Goal: Transaction & Acquisition: Obtain resource

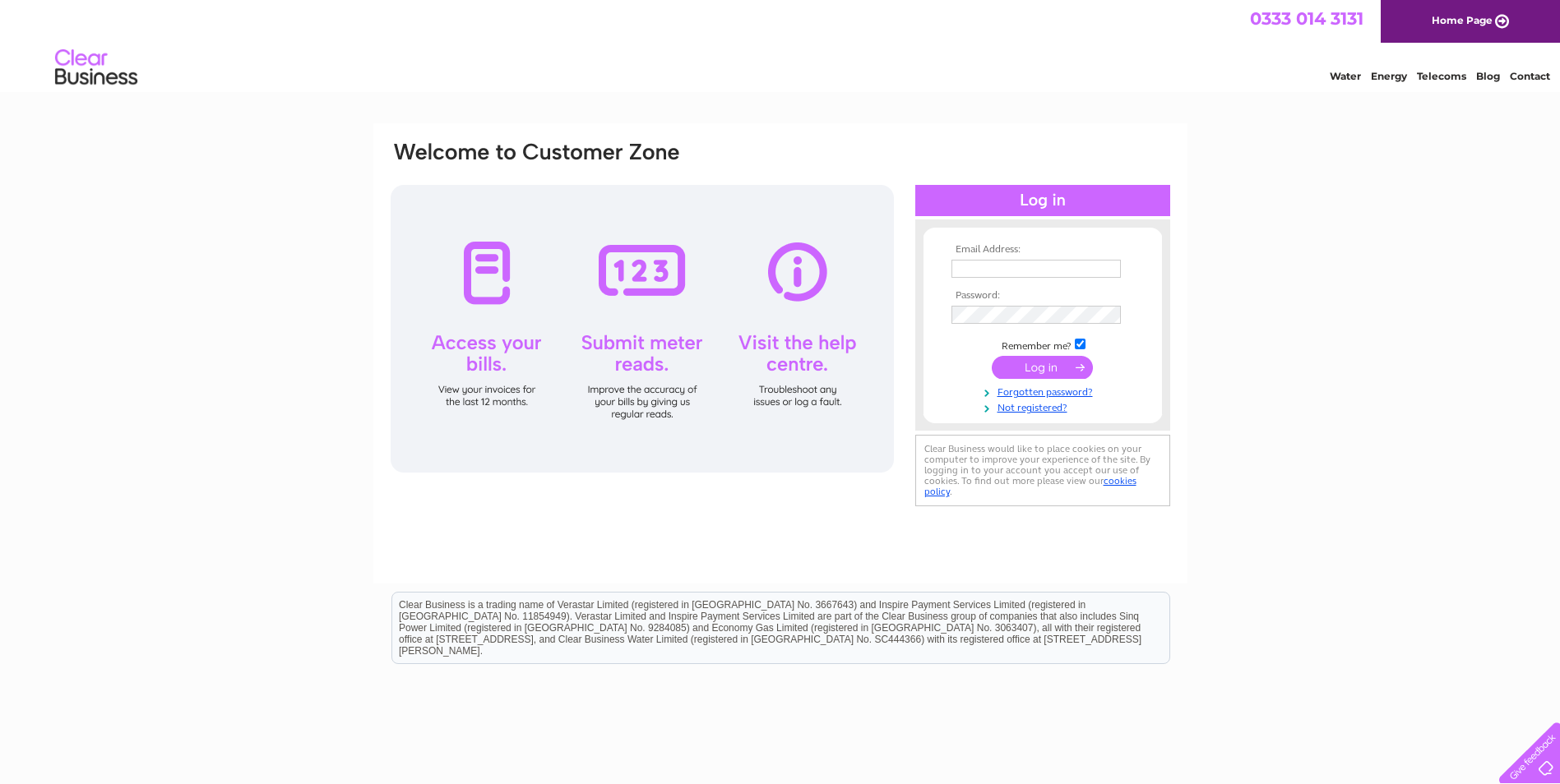
click at [1035, 268] on input "text" at bounding box center [1036, 269] width 169 height 18
type input "accounts@subacoustech.com"
click at [1024, 376] on input "submit" at bounding box center [1042, 369] width 101 height 23
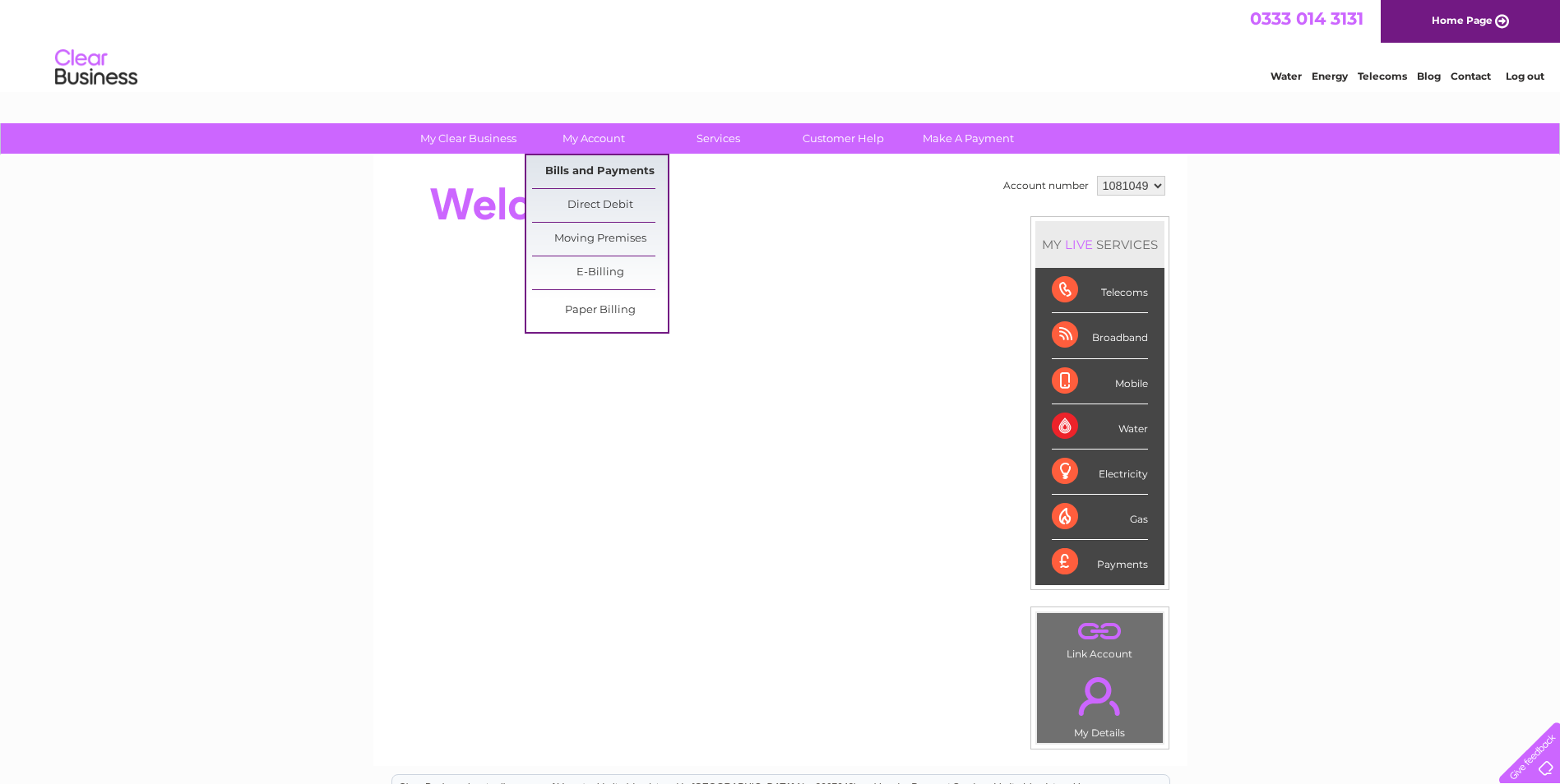
click at [587, 163] on link "Bills and Payments" at bounding box center [599, 172] width 135 height 33
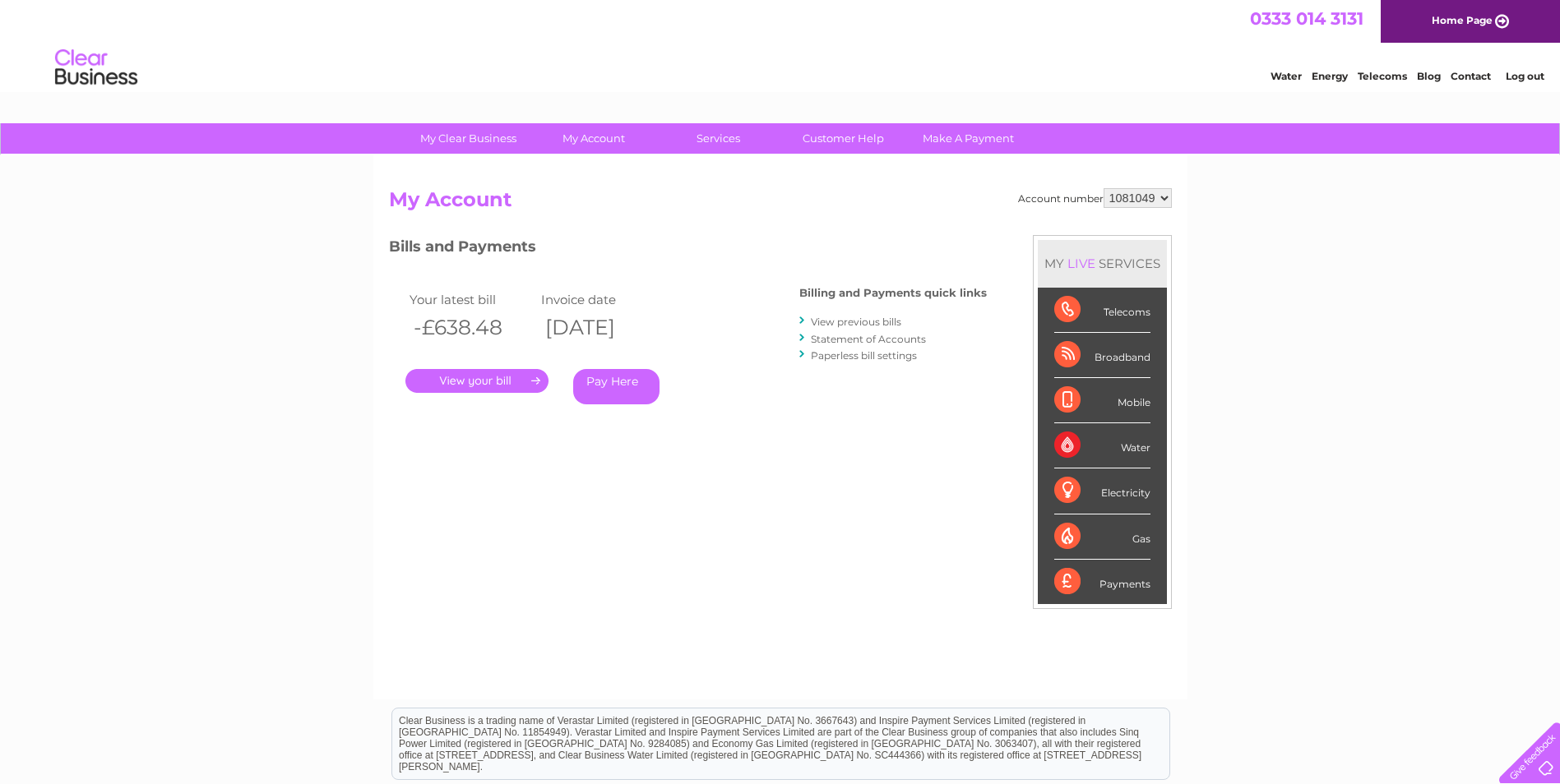
click at [855, 320] on link "View previous bills" at bounding box center [856, 322] width 91 height 12
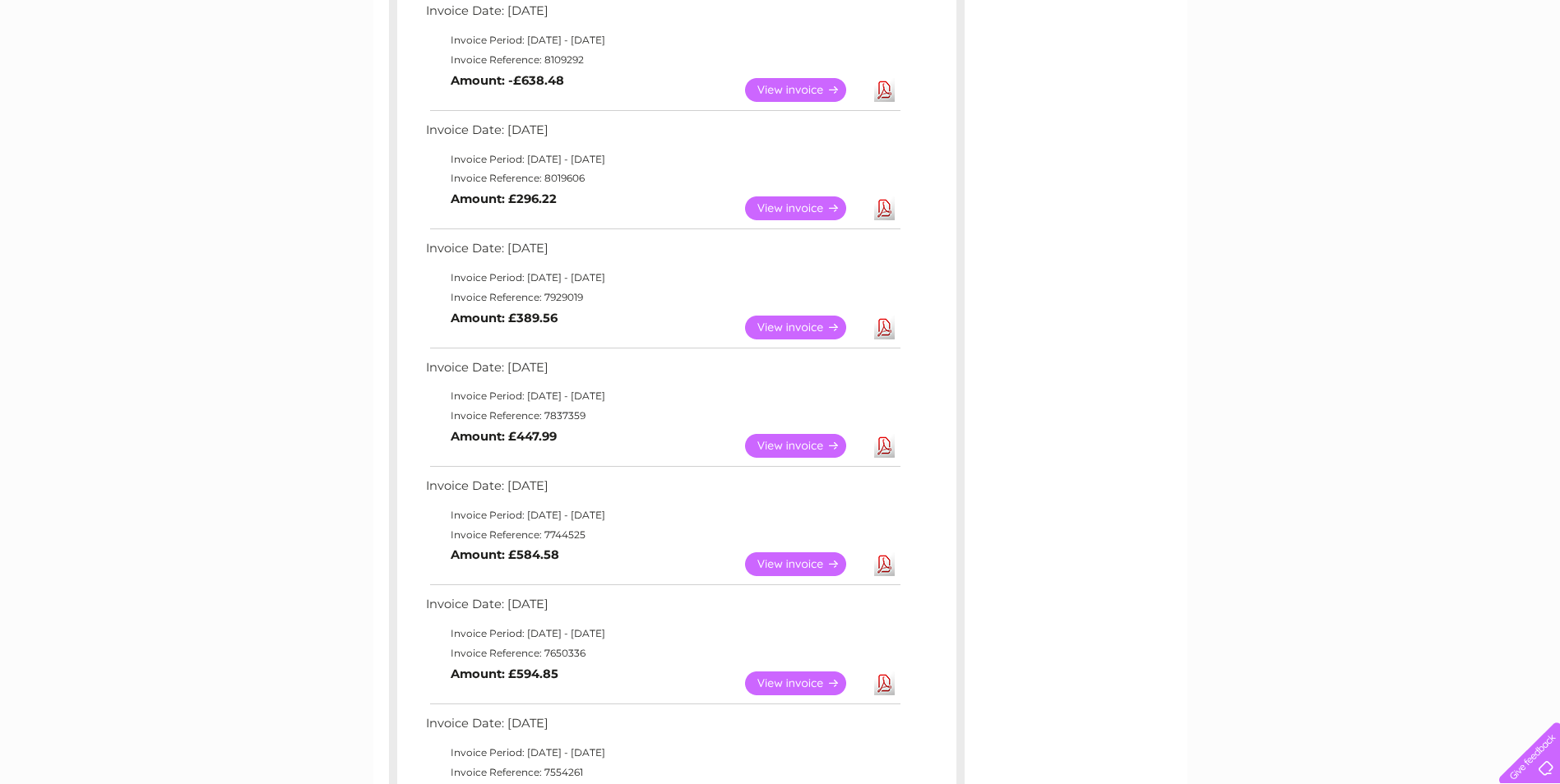
scroll to position [411, 0]
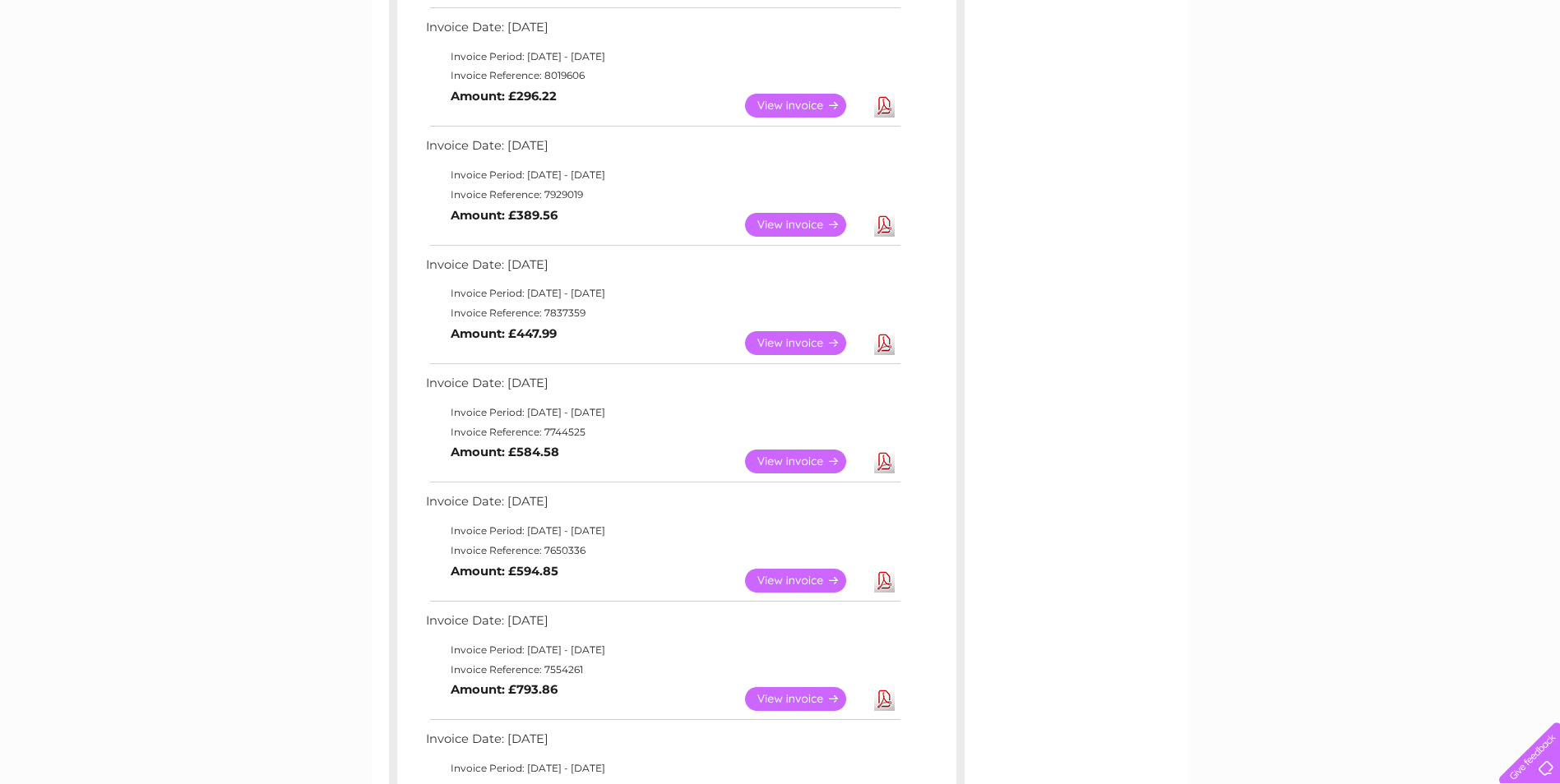
click at [886, 698] on link "Download" at bounding box center [885, 698] width 21 height 24
click at [880, 225] on link "Download" at bounding box center [885, 224] width 21 height 24
click at [832, 103] on link "View" at bounding box center [805, 105] width 121 height 24
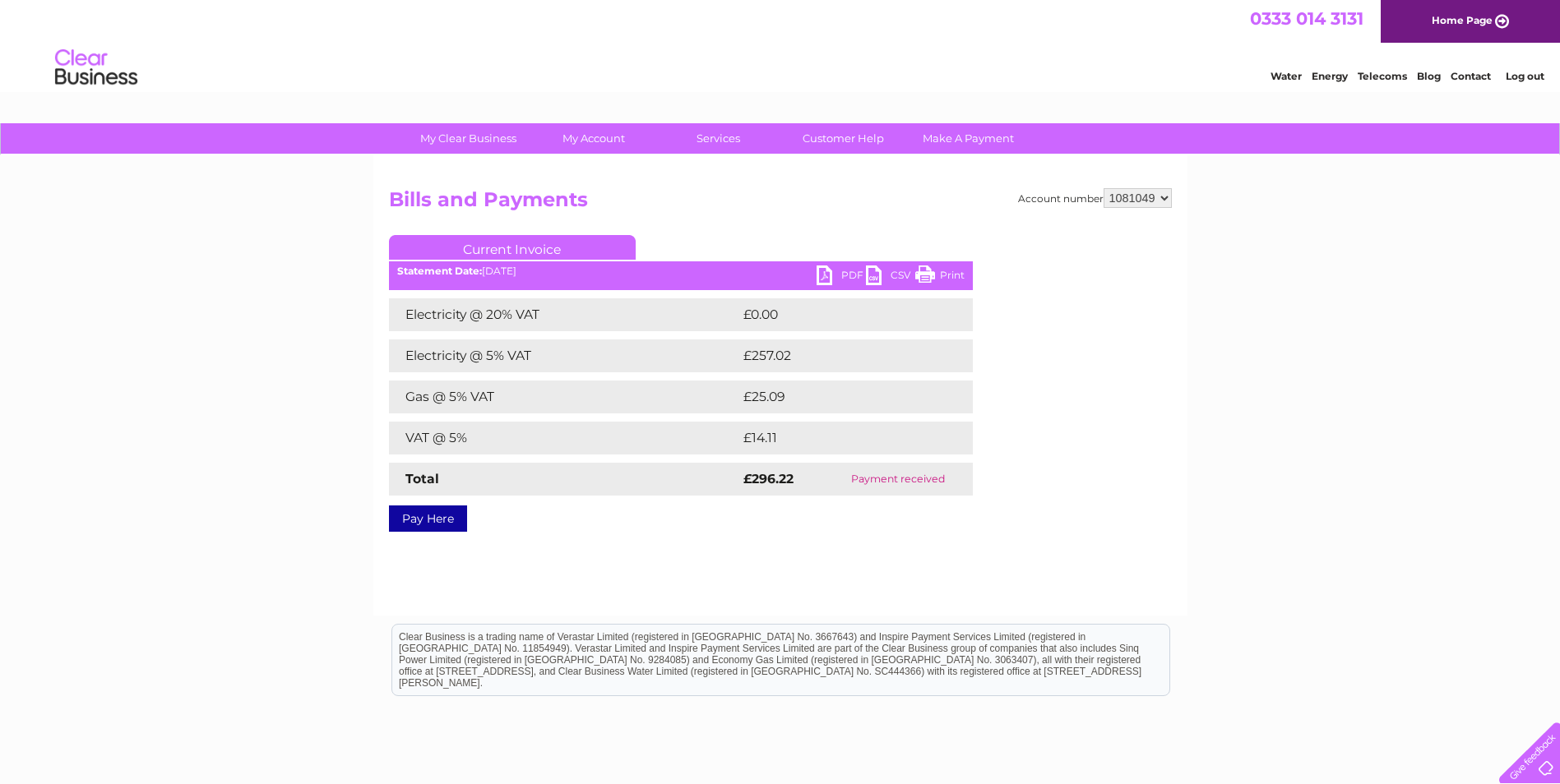
click at [838, 268] on link "PDF" at bounding box center [841, 277] width 49 height 24
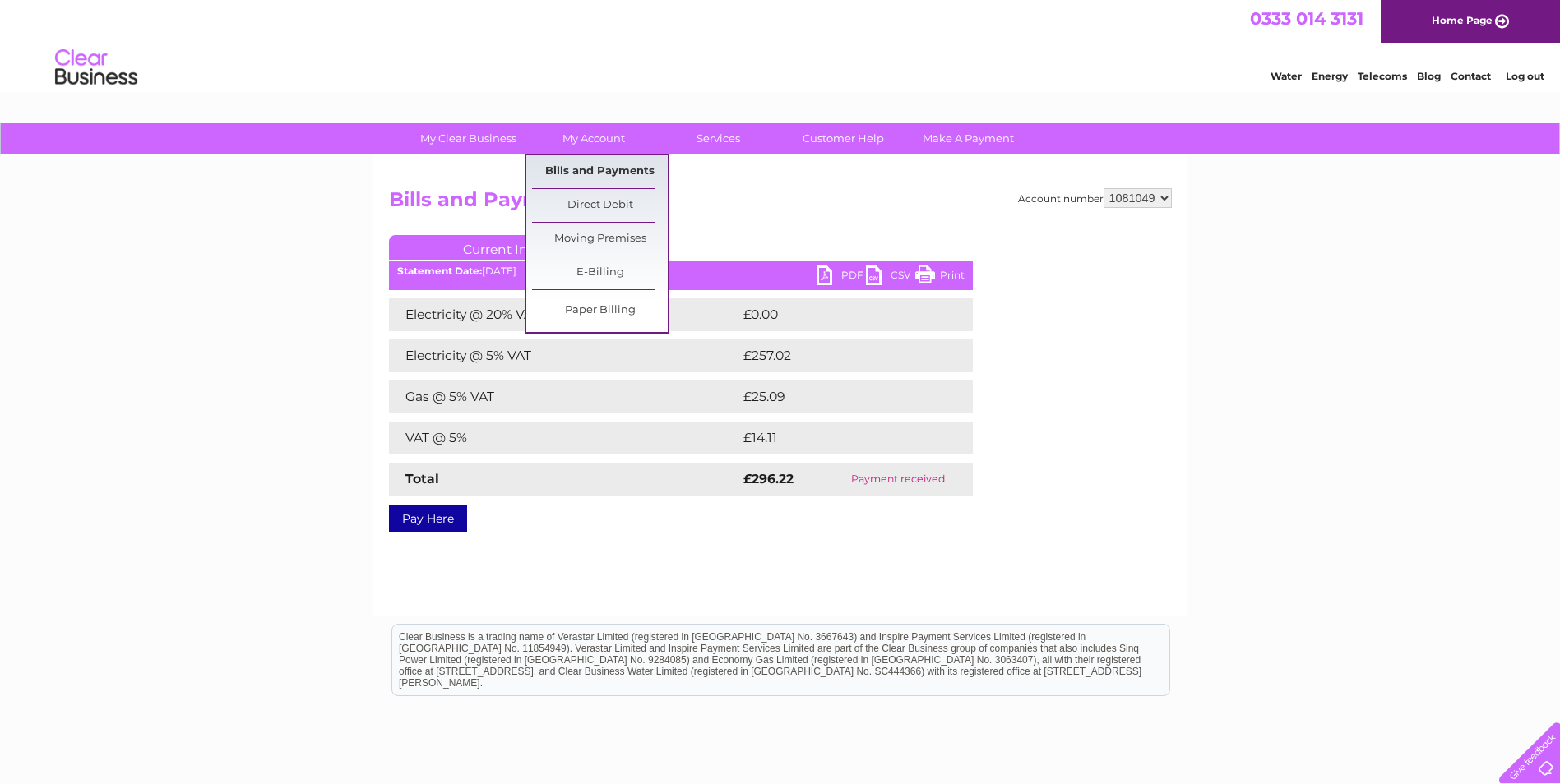
click at [583, 170] on link "Bills and Payments" at bounding box center [599, 172] width 135 height 33
